Goal: Transaction & Acquisition: Purchase product/service

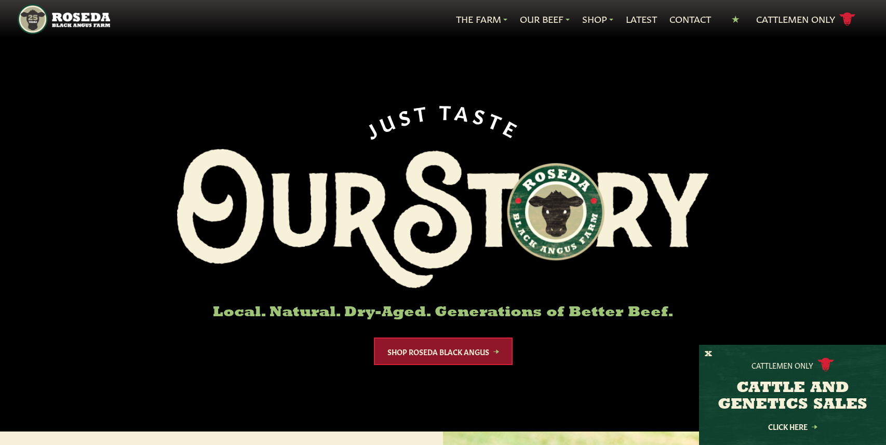
click at [446, 357] on link "Shop Roseda Black Angus" at bounding box center [443, 352] width 139 height 28
click at [567, 16] on ul "The Farm Our Story Meet The Team Sustainability Our Beef Know Your Beef Where T…" at bounding box center [489, 19] width 758 height 18
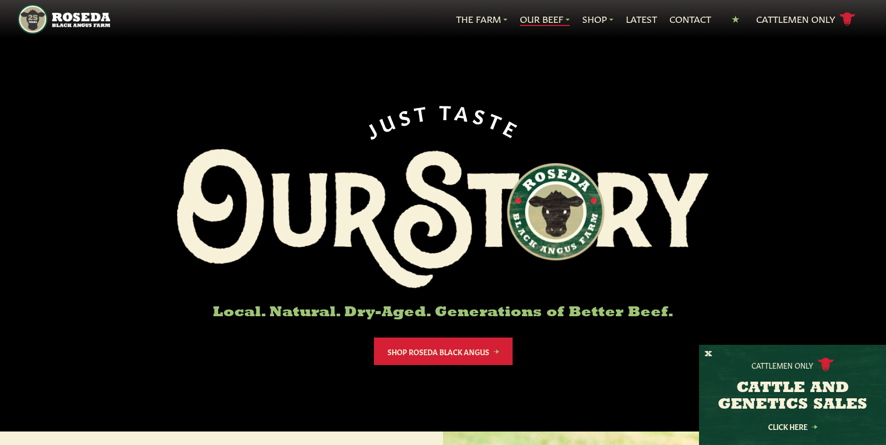
click at [562, 18] on link "Our Beef" at bounding box center [545, 19] width 50 height 14
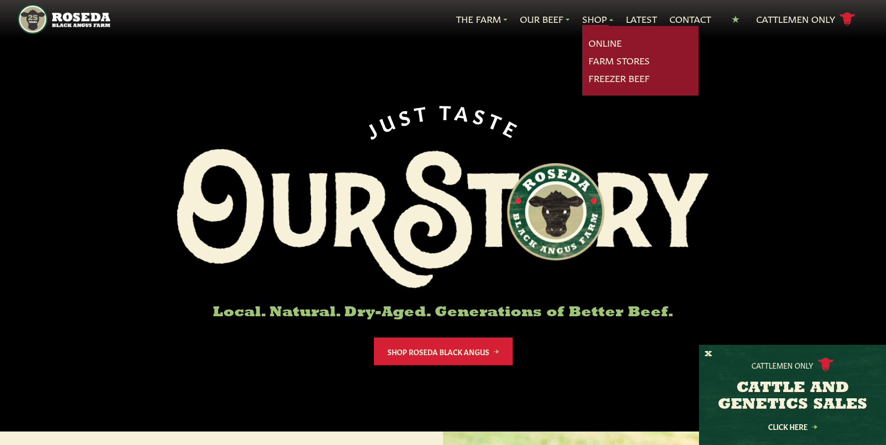
click at [599, 25] on link "Shop" at bounding box center [597, 19] width 31 height 14
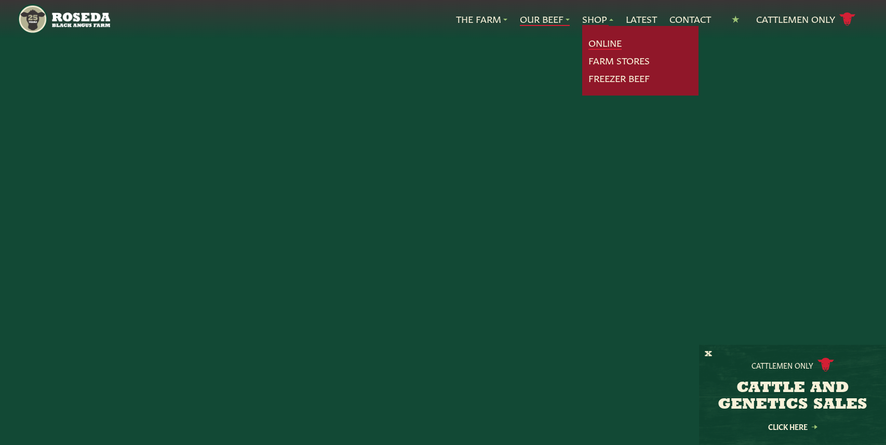
click at [605, 46] on link "Online" at bounding box center [605, 43] width 33 height 14
